Goal: Information Seeking & Learning: Learn about a topic

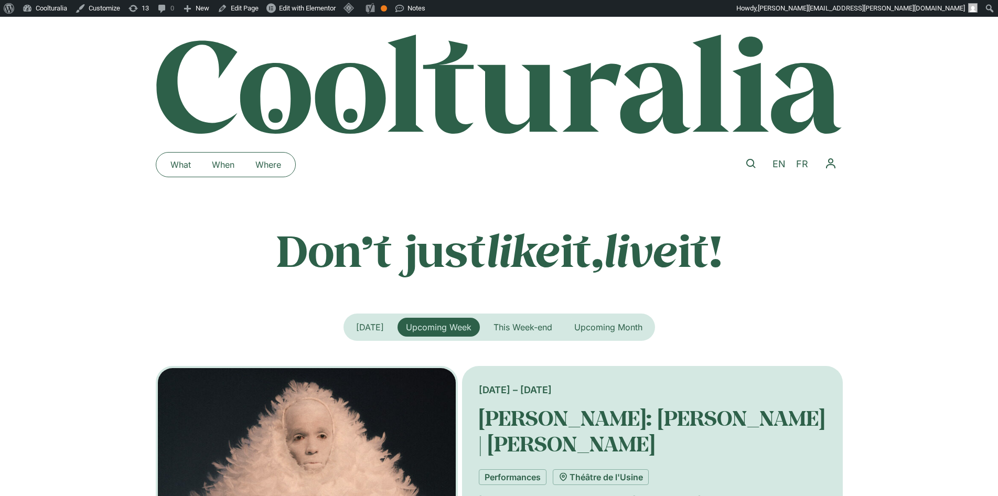
click at [0, 0] on div "[DATE] 15:00" at bounding box center [0, 0] width 0 height 0
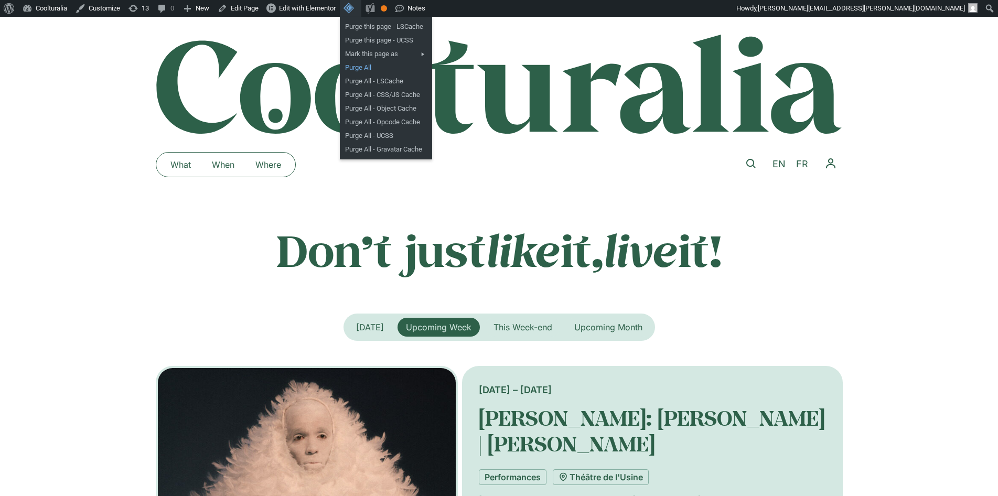
click at [360, 68] on link "Purge All" at bounding box center [386, 68] width 92 height 14
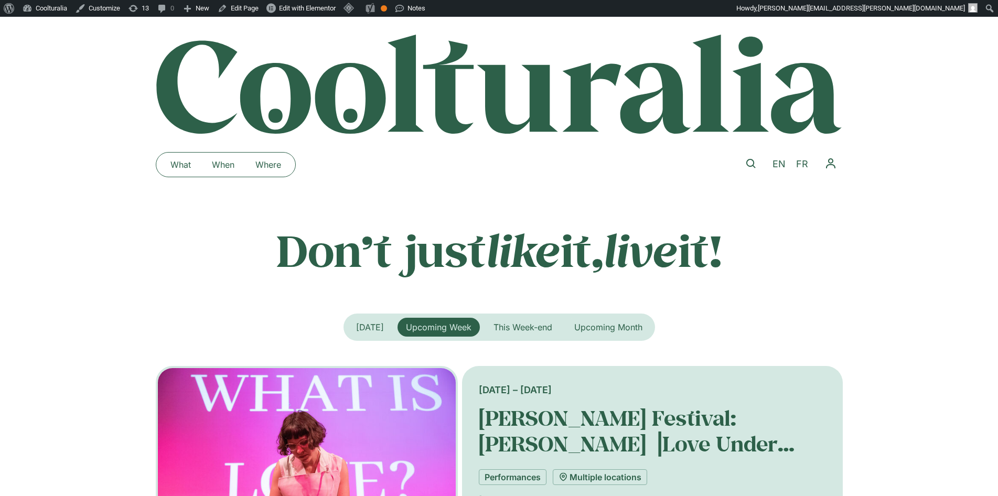
click at [0, 0] on div "Wednesday 10 September, 19:30" at bounding box center [0, 0] width 0 height 0
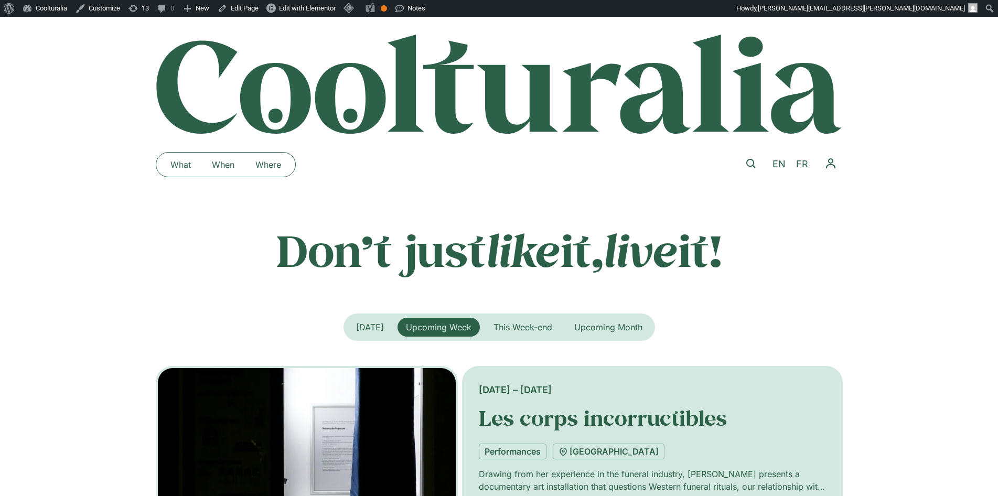
click at [739, 174] on div at bounding box center [751, 165] width 24 height 26
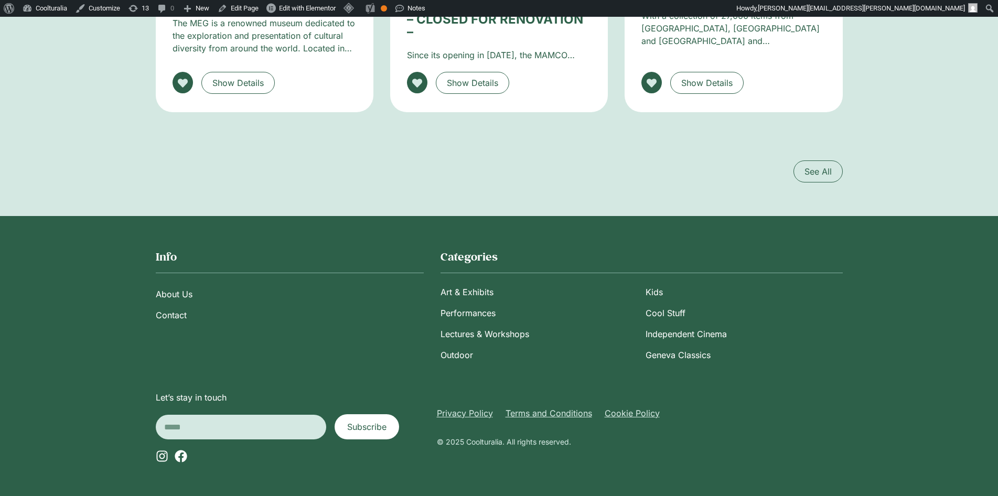
scroll to position [4250, 0]
click at [0, 0] on img at bounding box center [0, 0] width 0 height 0
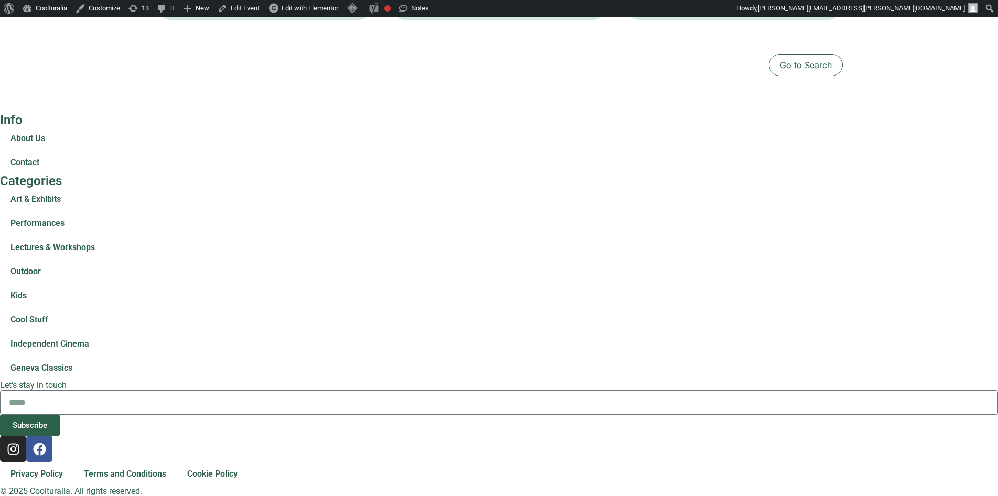
scroll to position [4839, 0]
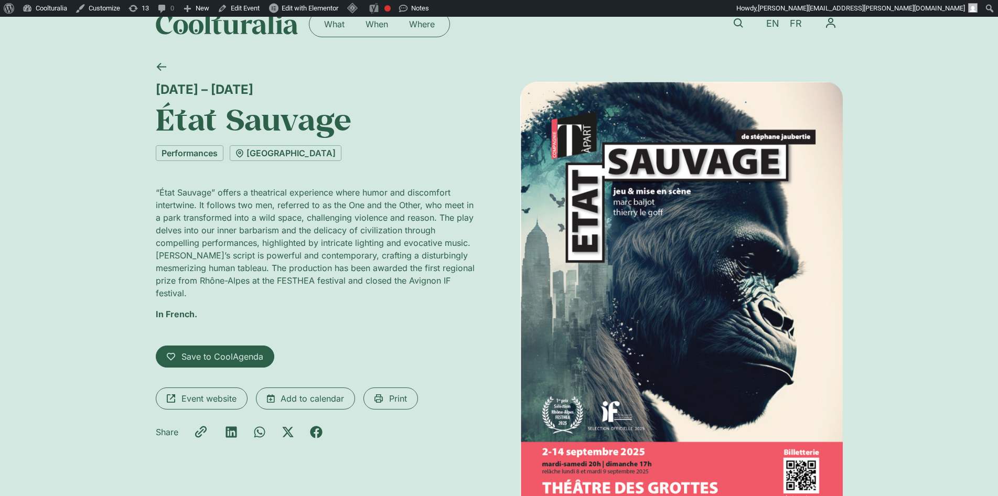
scroll to position [0, 0]
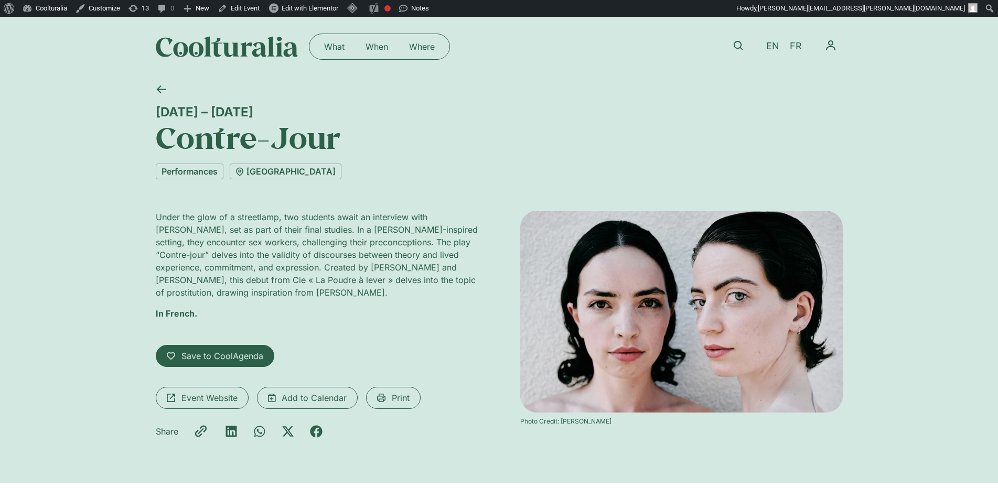
click at [156, 36] on img at bounding box center [227, 46] width 143 height 21
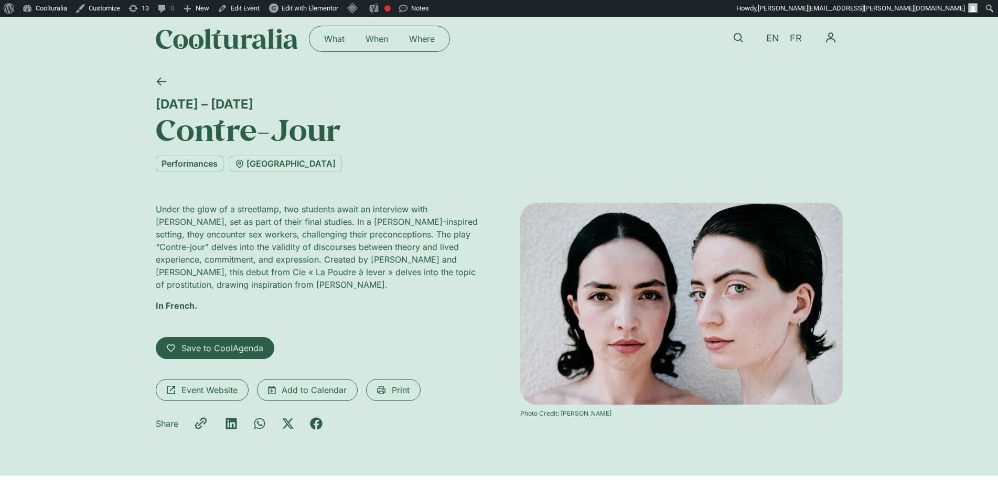
scroll to position [8, 0]
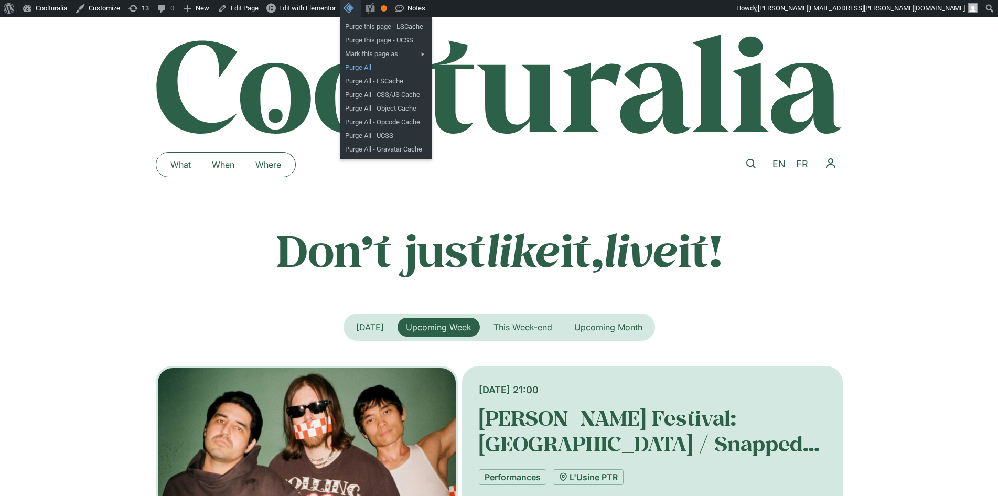
click at [357, 62] on link "Purge All" at bounding box center [386, 68] width 92 height 14
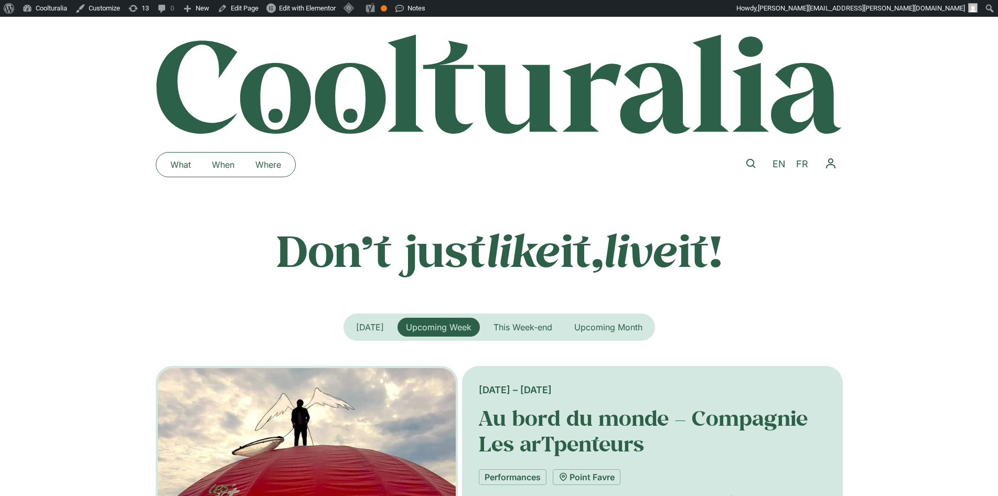
click at [413, 77] on img at bounding box center [499, 84] width 687 height 101
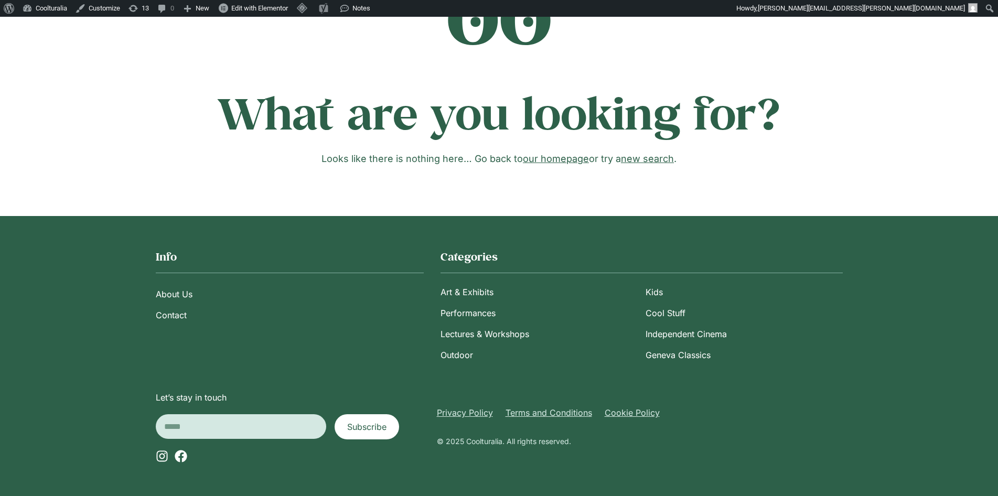
scroll to position [285, 0]
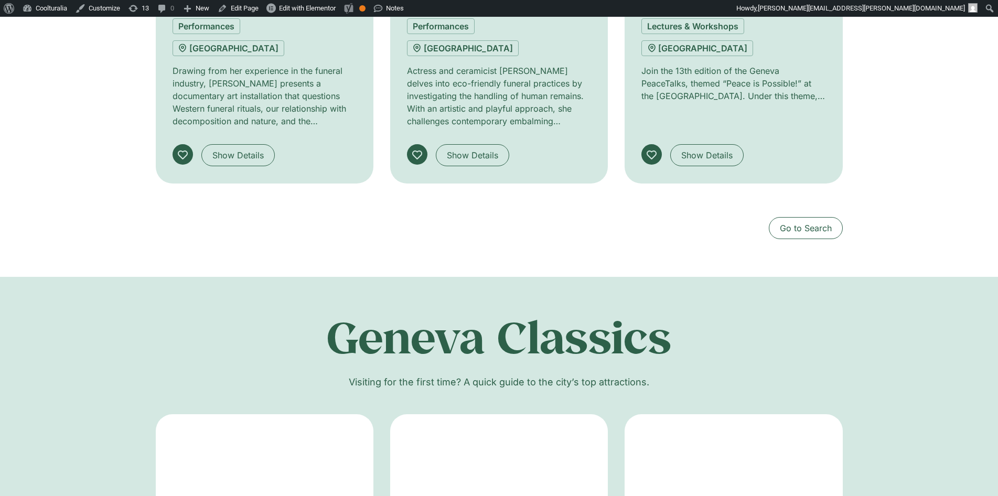
scroll to position [1767, 0]
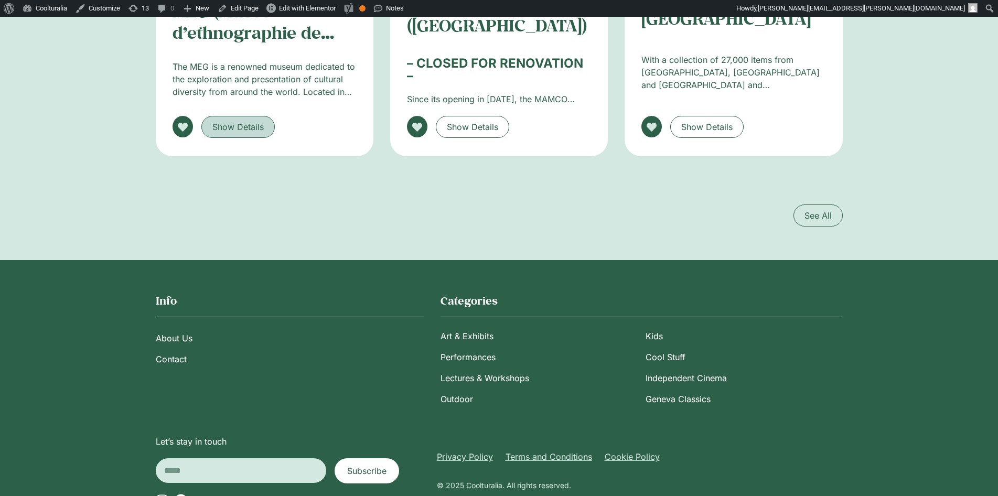
click at [259, 121] on span "Show Details" at bounding box center [237, 127] width 51 height 13
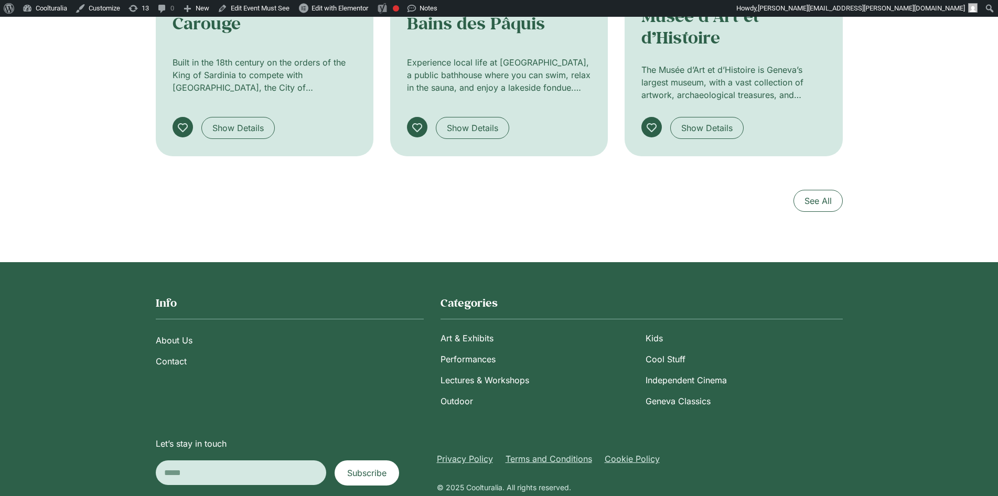
scroll to position [1070, 0]
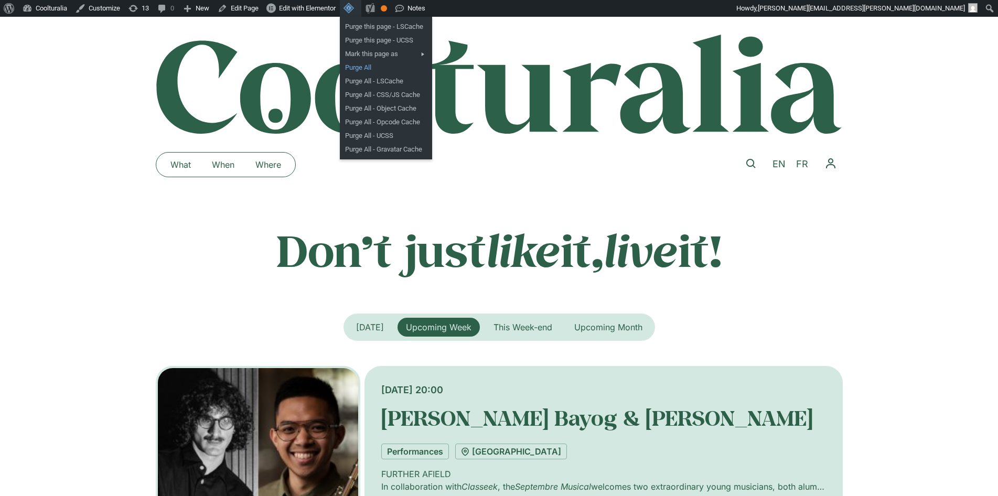
click at [354, 72] on link "Purge All" at bounding box center [386, 68] width 92 height 14
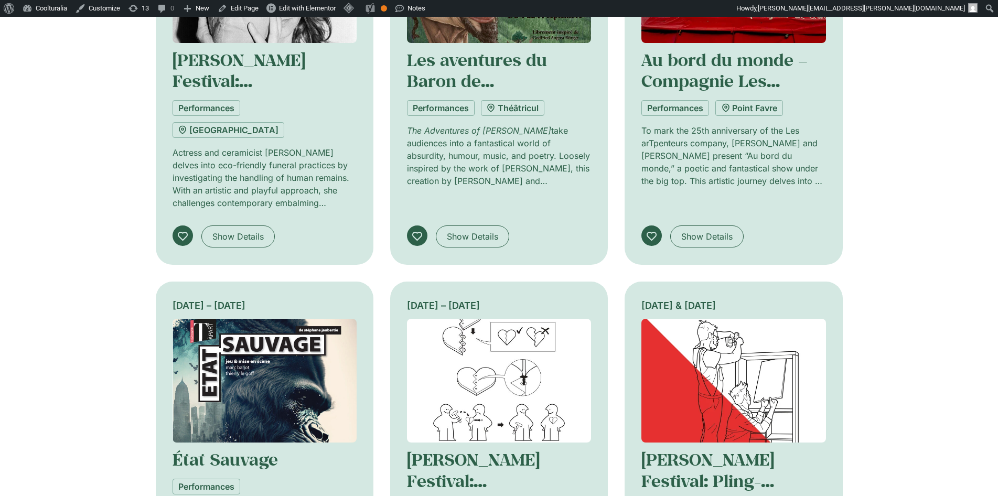
scroll to position [974, 0]
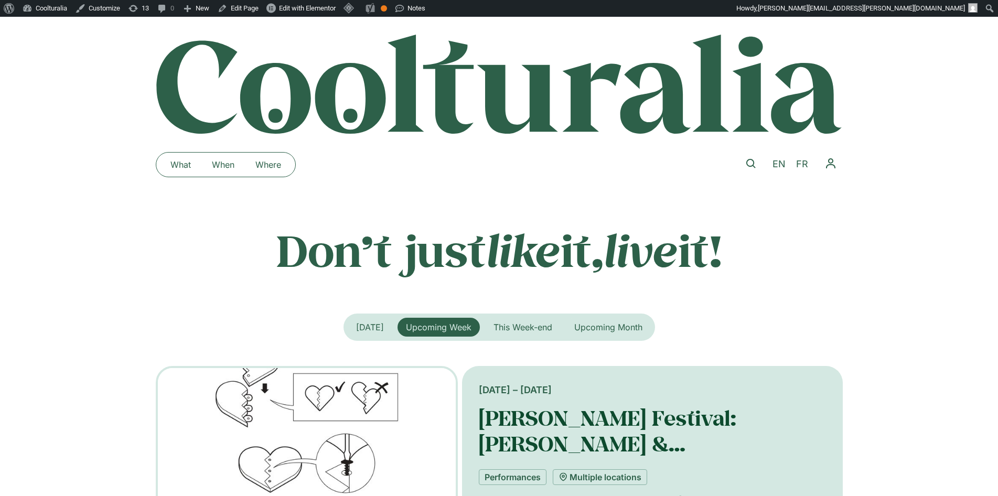
click at [568, 435] on link "[PERSON_NAME] Festival: [PERSON_NAME] & [PERSON_NAME] | Pling-[GEOGRAPHIC_DATA]" at bounding box center [608, 456] width 258 height 104
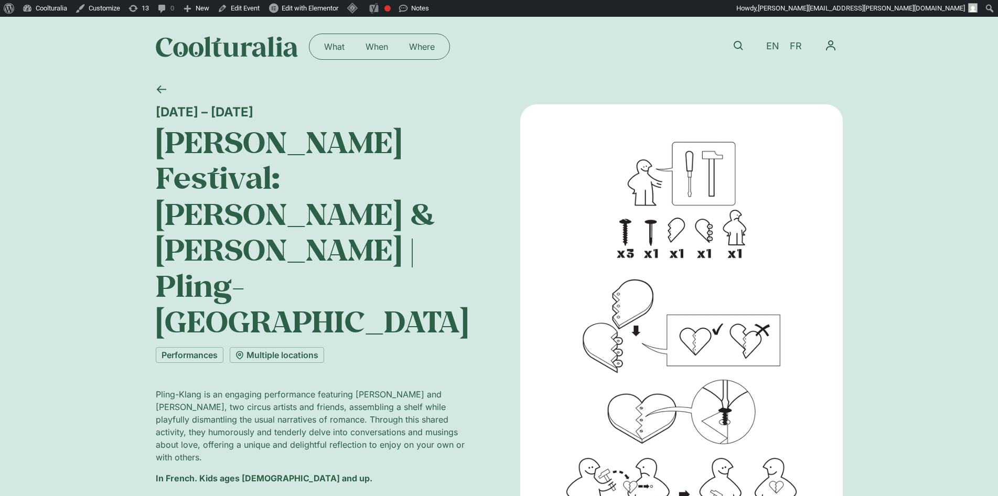
click at [176, 42] on img at bounding box center [227, 46] width 143 height 21
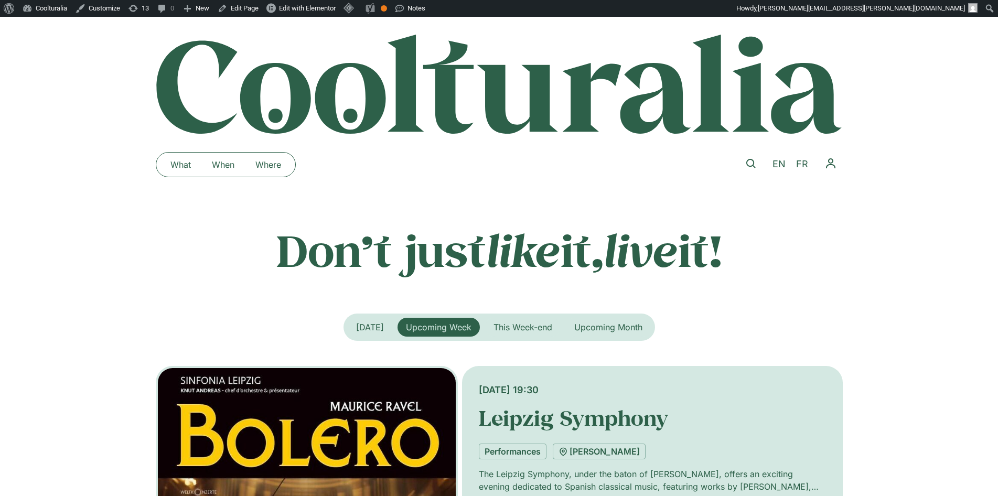
click at [865, 241] on div "Don’t just like it, live it!" at bounding box center [499, 250] width 998 height 52
click at [166, 167] on link "What" at bounding box center [180, 164] width 41 height 17
click at [807, 227] on p "Don’t just like it, live it!" at bounding box center [499, 250] width 687 height 52
click at [821, 261] on p "Don’t just like it, live it!" at bounding box center [499, 250] width 687 height 52
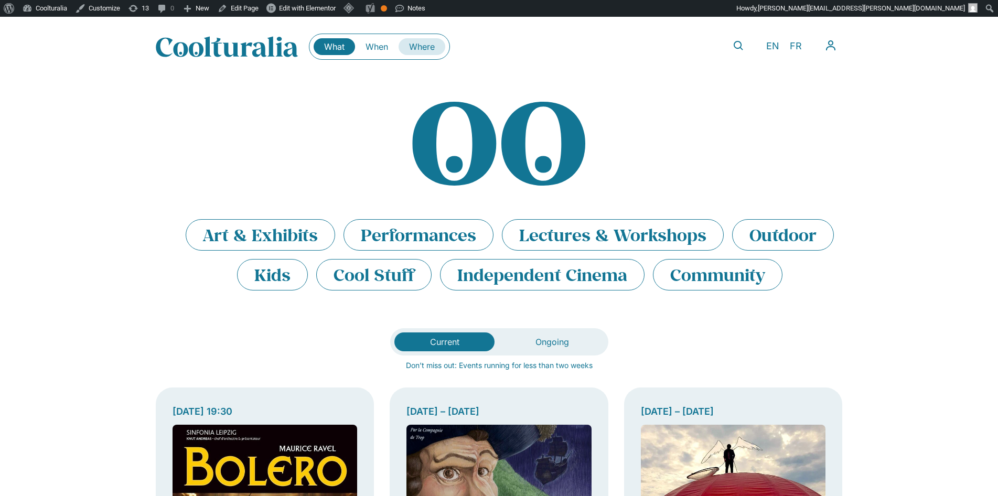
click at [428, 51] on link "Where" at bounding box center [422, 46] width 47 height 17
click at [826, 186] on div at bounding box center [499, 160] width 687 height 117
click at [591, 69] on div "What When Where What When Where EN FR My CoolAgenda My Profile Log Out" at bounding box center [499, 47] width 687 height 60
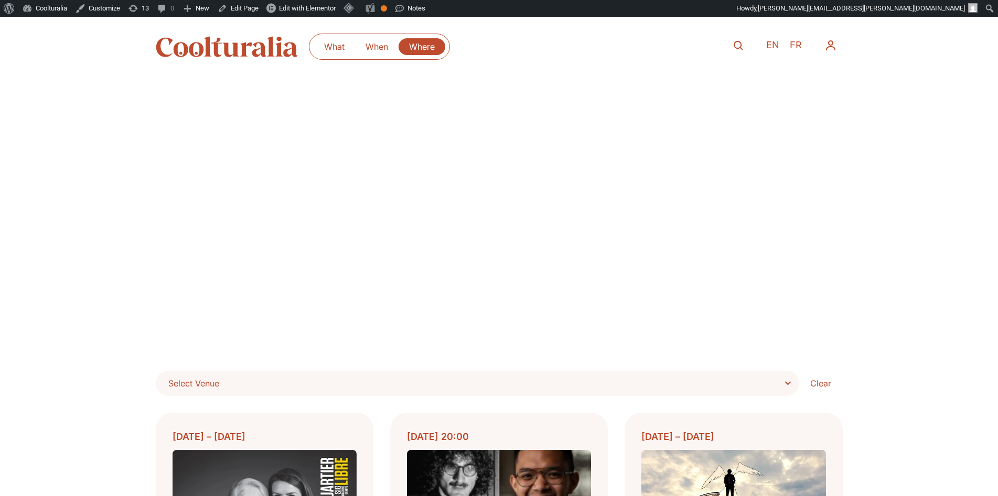
click at [835, 291] on div at bounding box center [499, 228] width 687 height 252
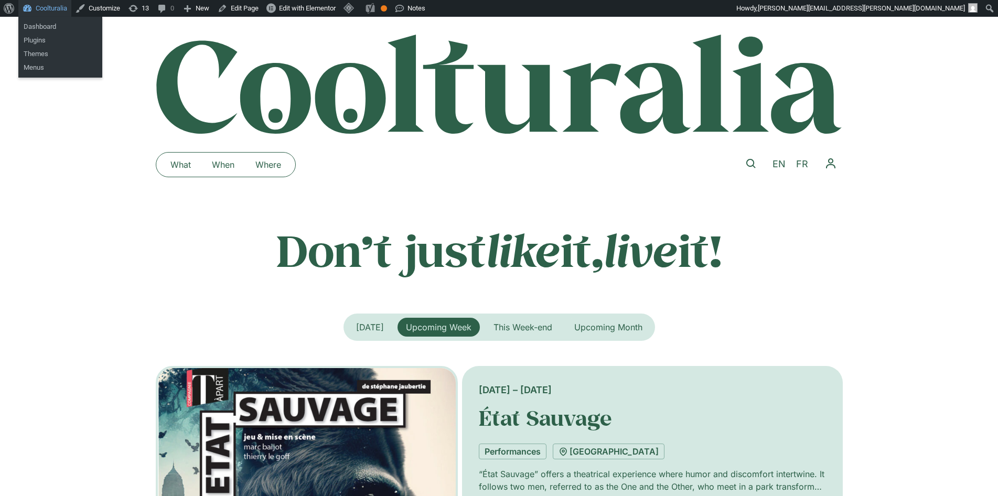
click at [55, 11] on link "Coolturalia" at bounding box center [44, 8] width 53 height 17
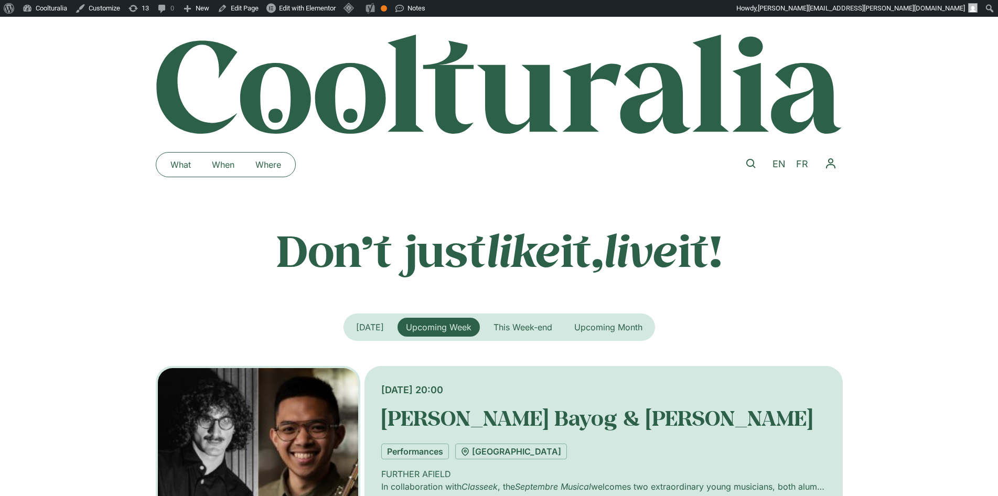
click at [770, 183] on div "What When Where What When Where EN FR My CoolAgenda My Profile Log Out" at bounding box center [499, 165] width 687 height 60
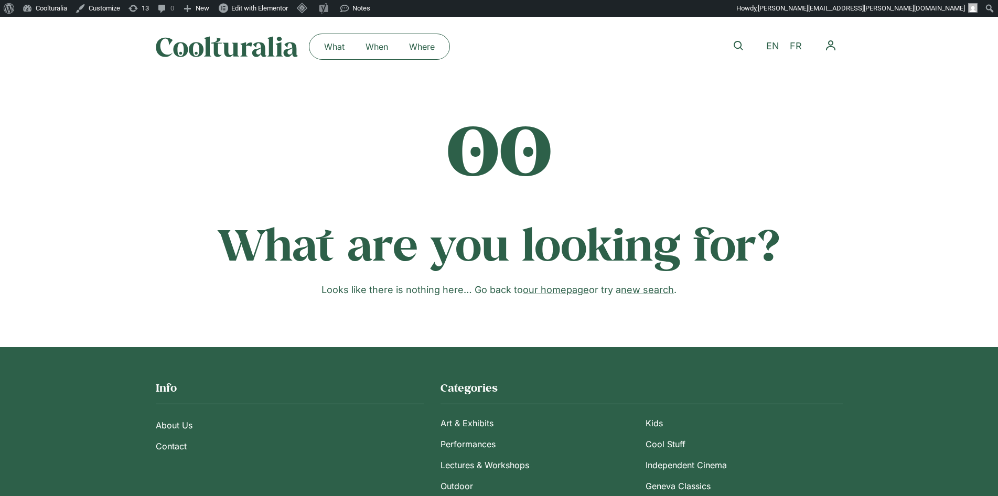
scroll to position [285, 0]
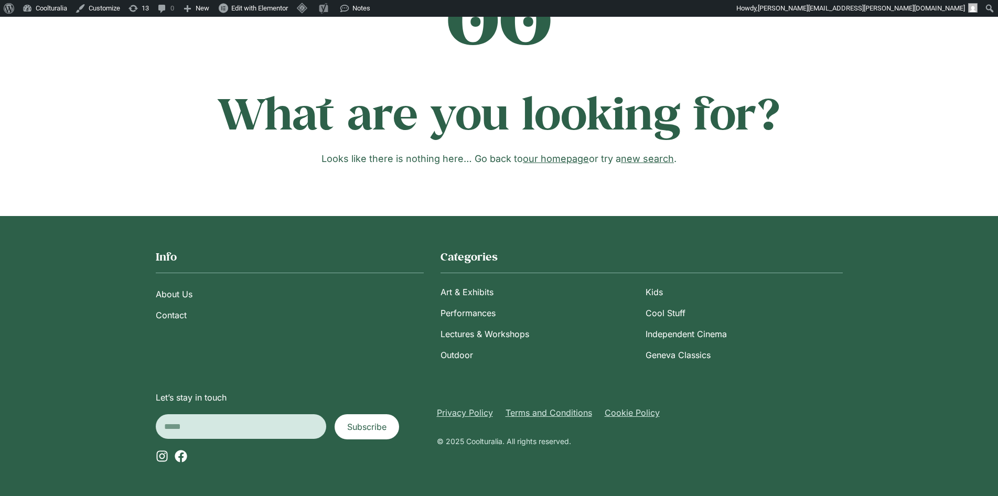
click at [0, 0] on img at bounding box center [0, 0] width 0 height 0
